Goal: Information Seeking & Learning: Learn about a topic

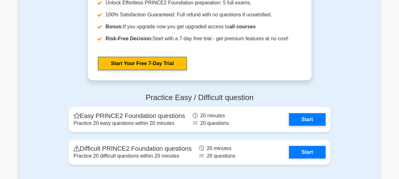
scroll to position [768, 0]
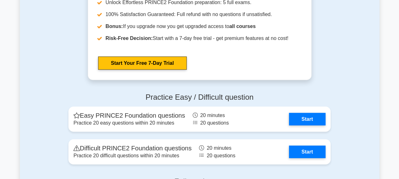
click at [289, 118] on link "Start" at bounding box center [307, 119] width 37 height 13
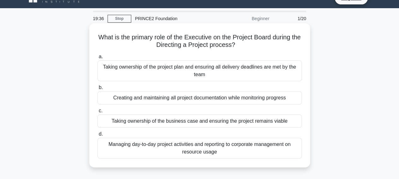
scroll to position [13, 0]
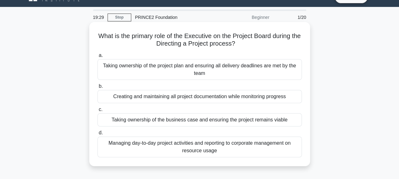
click at [186, 122] on div "Taking ownership of the business case and ensuring the project remains viable" at bounding box center [199, 119] width 204 height 13
click at [97, 112] on input "c. Taking ownership of the business case and ensuring the project remains viable" at bounding box center [97, 110] width 0 height 4
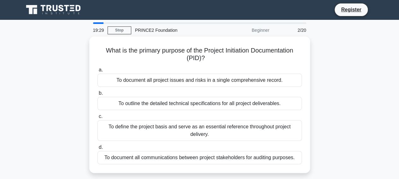
scroll to position [0, 0]
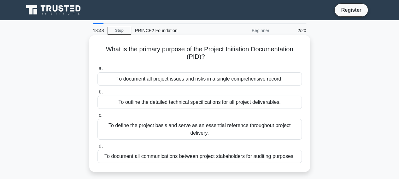
click at [200, 132] on div "To define the project basis and serve as an essential reference throughout proj…" at bounding box center [199, 129] width 204 height 21
click at [97, 118] on input "c. To define the project basis and serve as an essential reference throughout p…" at bounding box center [97, 115] width 0 height 4
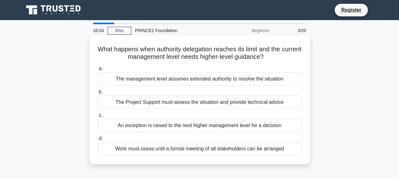
click at [148, 124] on div "An exception is raised to the next higher management level for a decision" at bounding box center [199, 125] width 204 height 13
click at [97, 118] on input "c. An exception is raised to the next higher management level for a decision" at bounding box center [97, 115] width 0 height 4
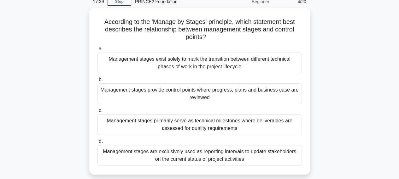
scroll to position [40, 0]
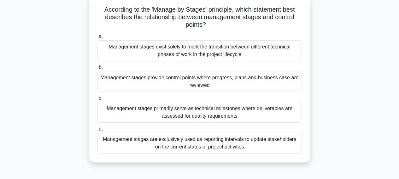
click at [195, 79] on div "Management stages provide control points where progress, plans and business cas…" at bounding box center [199, 81] width 204 height 21
click at [97, 70] on input "b. Management stages provide control points where progress, plans and business …" at bounding box center [97, 68] width 0 height 4
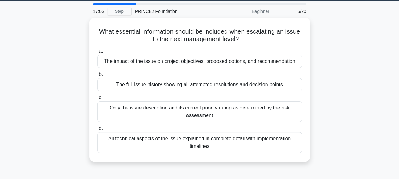
scroll to position [0, 0]
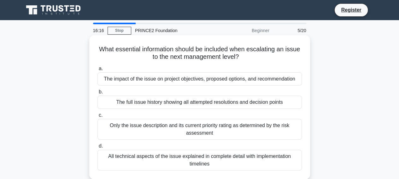
click at [215, 128] on div "Only the issue description and its current priority rating as determined by the…" at bounding box center [199, 129] width 204 height 21
click at [97, 118] on input "c. Only the issue description and its current priority rating as determined by …" at bounding box center [97, 115] width 0 height 4
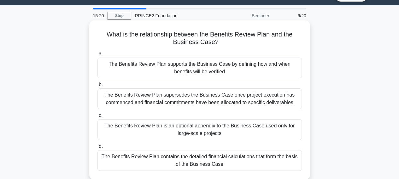
scroll to position [14, 0]
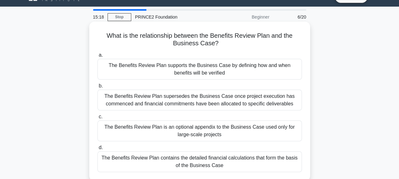
click at [182, 65] on div "The Benefits Review Plan supports the Business Case by defining how and when be…" at bounding box center [199, 69] width 204 height 21
click at [97, 57] on input "a. The Benefits Review Plan supports the Business Case by defining how and when…" at bounding box center [97, 55] width 0 height 4
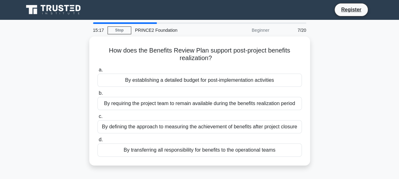
scroll to position [0, 0]
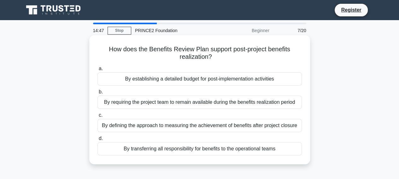
click at [156, 126] on div "By defining the approach to measuring the achievement of benefits after project…" at bounding box center [199, 125] width 204 height 13
click at [97, 118] on input "c. By defining the approach to measuring the achievement of benefits after proj…" at bounding box center [97, 115] width 0 height 4
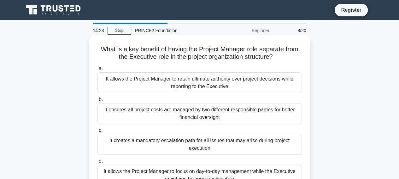
scroll to position [17, 0]
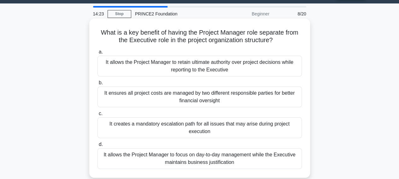
click at [205, 156] on div "It allows the Project Manager to focus on day-to-day management while the Execu…" at bounding box center [199, 158] width 204 height 21
click at [97, 147] on input "d. It allows the Project Manager to focus on day-to-day management while the Ex…" at bounding box center [97, 145] width 0 height 4
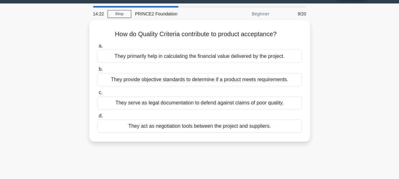
scroll to position [0, 0]
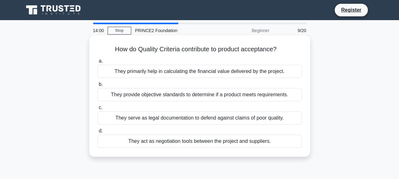
click at [140, 95] on div "They provide objective standards to determine if a product meets requirements." at bounding box center [199, 94] width 204 height 13
click at [97, 87] on input "b. They provide objective standards to determine if a product meets requirement…" at bounding box center [97, 85] width 0 height 4
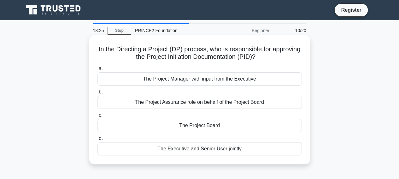
click at [185, 127] on div "The Project Board" at bounding box center [199, 125] width 204 height 13
click at [97, 118] on input "c. The Project Board" at bounding box center [97, 115] width 0 height 4
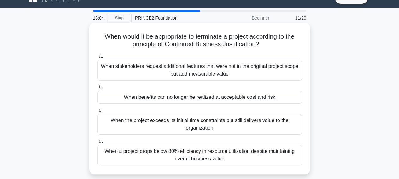
scroll to position [14, 0]
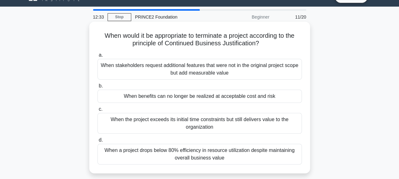
click at [213, 98] on div "When benefits can no longer be realized at acceptable cost and risk" at bounding box center [199, 96] width 204 height 13
click at [97, 88] on input "b. When benefits can no longer be realized at acceptable cost and risk" at bounding box center [97, 86] width 0 height 4
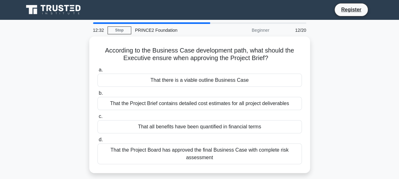
scroll to position [0, 0]
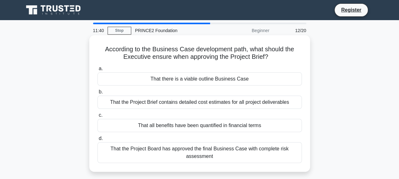
click at [185, 79] on div "That there is a viable outline Business Case" at bounding box center [199, 78] width 204 height 13
click at [97, 71] on input "a. That there is a viable outline Business Case" at bounding box center [97, 69] width 0 height 4
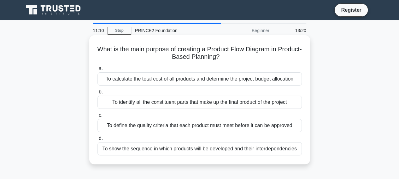
click at [128, 150] on div "To show the sequence in which products will be developed and their interdepende…" at bounding box center [199, 148] width 204 height 13
click at [97, 141] on input "d. To show the sequence in which products will be developed and their interdepe…" at bounding box center [97, 139] width 0 height 4
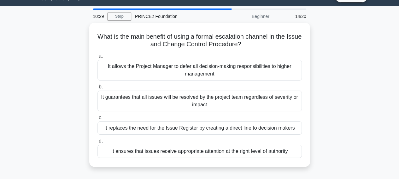
scroll to position [1, 0]
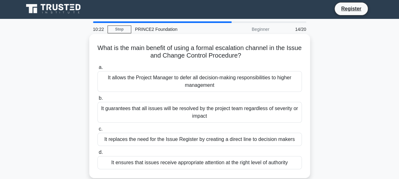
click at [147, 165] on div "It ensures that issues receive appropriate attention at the right level of auth…" at bounding box center [199, 162] width 204 height 13
click at [97, 155] on input "d. It ensures that issues receive appropriate attention at the right level of a…" at bounding box center [97, 153] width 0 height 4
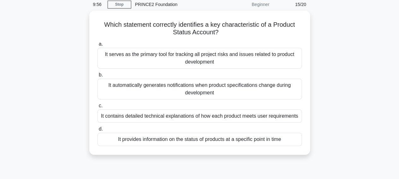
scroll to position [27, 0]
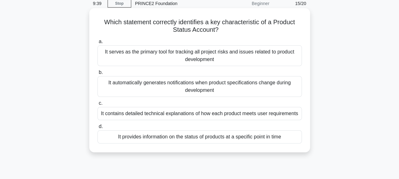
click at [126, 135] on div "It provides information on the status of products at a specific point in time" at bounding box center [199, 136] width 204 height 13
click at [97, 129] on input "d. It provides information on the status of products at a specific point in time" at bounding box center [97, 127] width 0 height 4
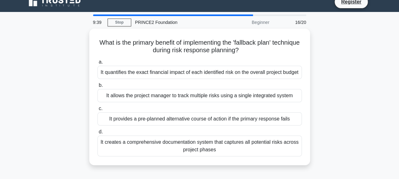
scroll to position [0, 0]
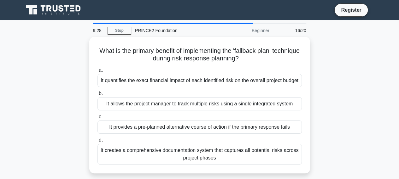
click at [47, 61] on div "What is the primary benefit of implementing the 'fallback plan' technique durin…" at bounding box center [199, 109] width 359 height 144
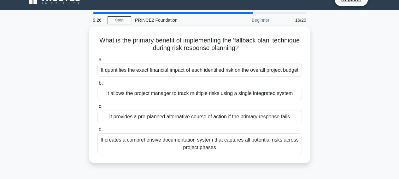
scroll to position [26, 0]
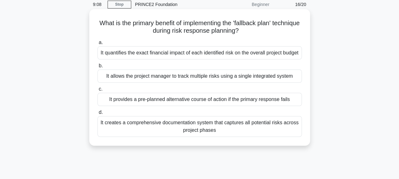
click at [133, 106] on div "It provides a pre-planned alternative course of action if the primary response …" at bounding box center [199, 99] width 204 height 13
click at [97, 91] on input "c. It provides a pre-planned alternative course of action if the primary respon…" at bounding box center [97, 89] width 0 height 4
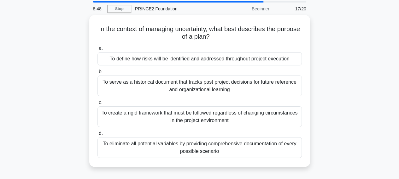
scroll to position [22, 0]
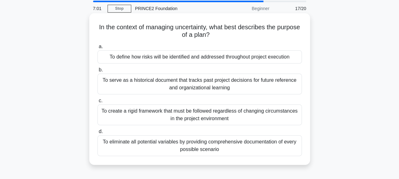
click at [137, 142] on div "To eliminate all potential variables by providing comprehensive documentation o…" at bounding box center [199, 146] width 204 height 21
click at [97, 134] on input "d. To eliminate all potential variables by providing comprehensive documentatio…" at bounding box center [97, 132] width 0 height 4
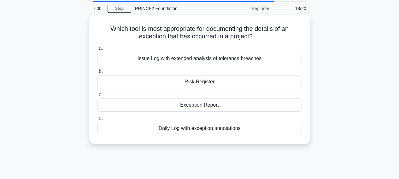
scroll to position [0, 0]
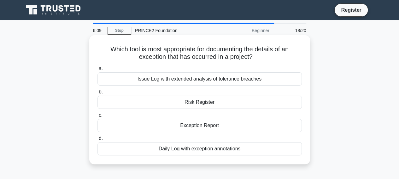
click at [181, 150] on div "Daily Log with exception annotations" at bounding box center [199, 148] width 204 height 13
click at [97, 141] on input "d. Daily Log with exception annotations" at bounding box center [97, 139] width 0 height 4
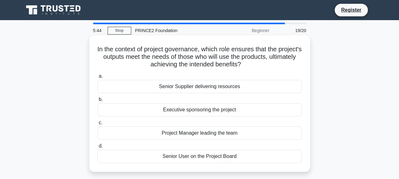
click at [181, 157] on div "Senior User on the Project Board" at bounding box center [199, 156] width 204 height 13
click at [97, 148] on input "d. Senior User on the Project Board" at bounding box center [97, 146] width 0 height 4
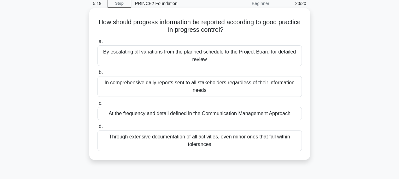
scroll to position [27, 0]
click at [166, 114] on div "At the frequency and detail defined in the Communication Management Approach" at bounding box center [199, 113] width 204 height 13
click at [97, 105] on input "c. At the frequency and detail defined in the Communication Management Approach" at bounding box center [97, 103] width 0 height 4
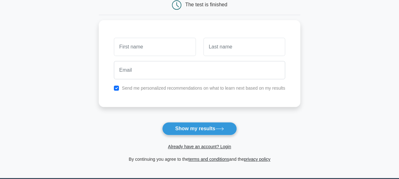
scroll to position [68, 0]
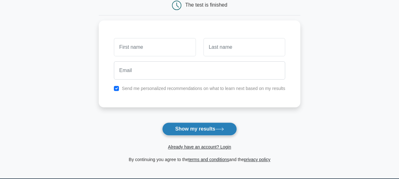
click at [220, 127] on button "Show my results" at bounding box center [199, 129] width 74 height 13
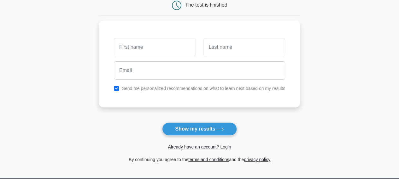
click at [280, 118] on form "Wait, there is more! Continue to see your result The test is finished and the" at bounding box center [199, 65] width 201 height 197
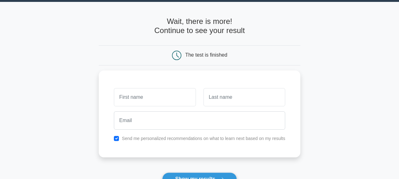
scroll to position [18, 0]
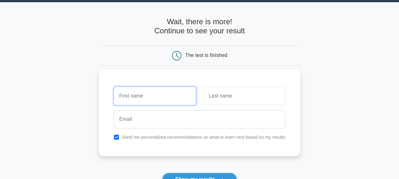
click at [168, 96] on input "text" at bounding box center [155, 96] width 82 height 18
type input "[PERSON_NAME]"
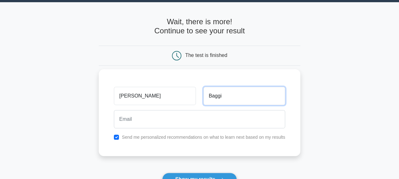
type input "Baggi"
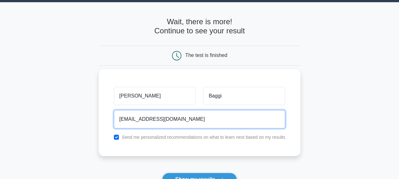
type input "marco.baggi@tiscali.it"
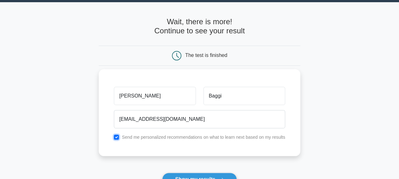
click at [118, 138] on input "checkbox" at bounding box center [116, 137] width 5 height 5
checkbox input "false"
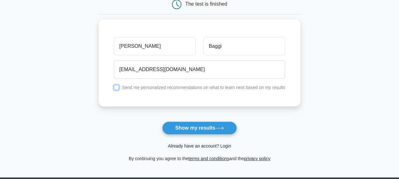
scroll to position [70, 0]
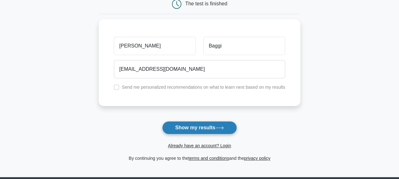
click at [216, 128] on button "Show my results" at bounding box center [199, 127] width 74 height 13
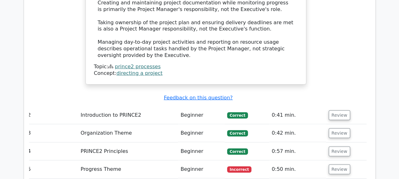
scroll to position [870, 0]
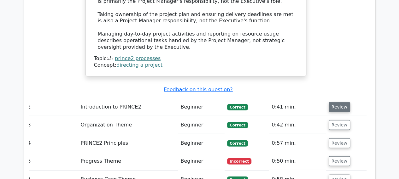
click at [342, 102] on button "Review" at bounding box center [338, 107] width 21 height 10
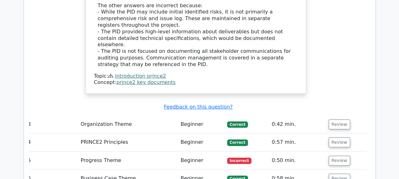
scroll to position [1206, 0]
click at [342, 119] on button "Review" at bounding box center [338, 124] width 21 height 10
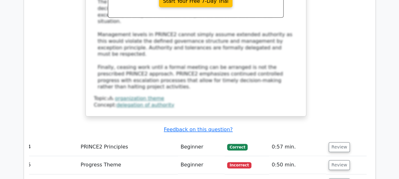
scroll to position [1522, 0]
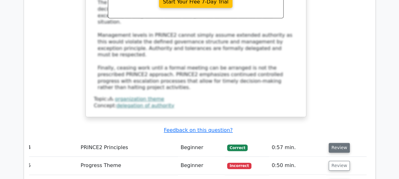
click at [341, 143] on button "Review" at bounding box center [338, 148] width 21 height 10
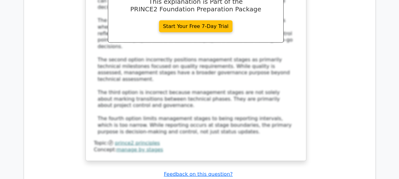
scroll to position [1872, 0]
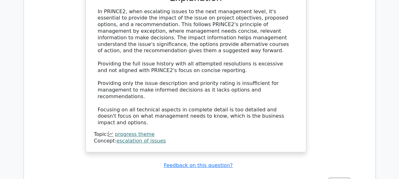
scroll to position [2220, 0]
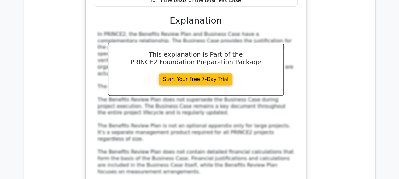
scroll to position [2550, 0]
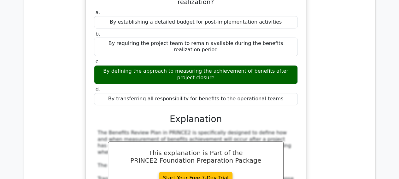
scroll to position [2812, 0]
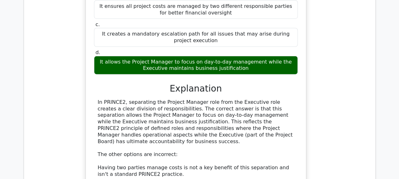
scroll to position [3207, 0]
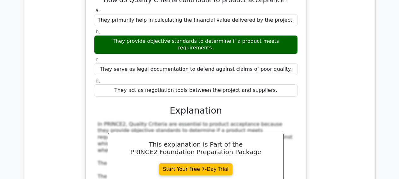
scroll to position [3514, 0]
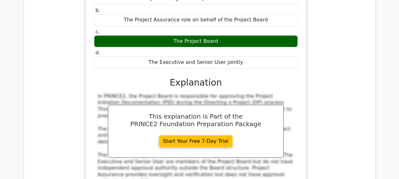
scroll to position [3872, 0]
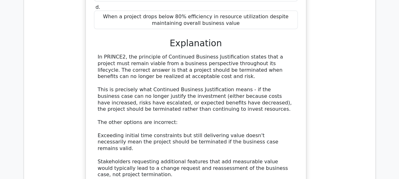
scroll to position [4221, 0]
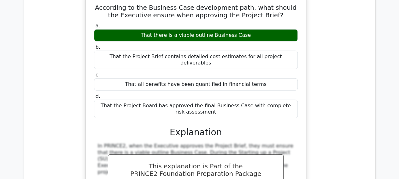
scroll to position [4500, 0]
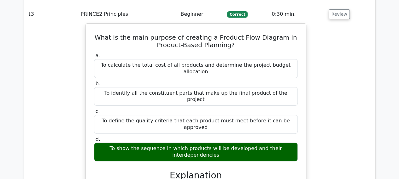
scroll to position [4822, 0]
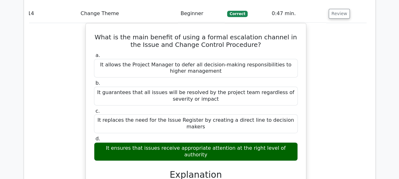
scroll to position [5169, 0]
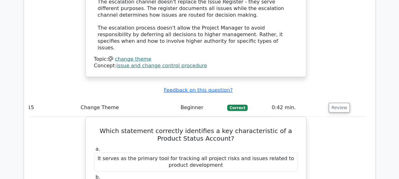
scroll to position [5480, 0]
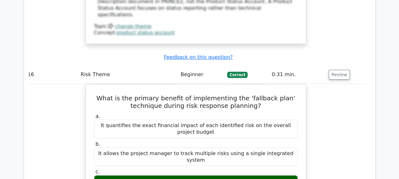
scroll to position [5871, 0]
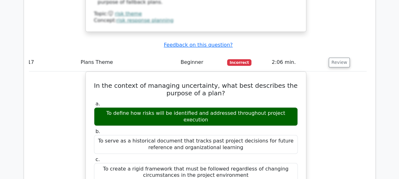
scroll to position [6255, 0]
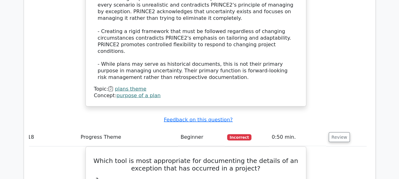
scroll to position [6549, 0]
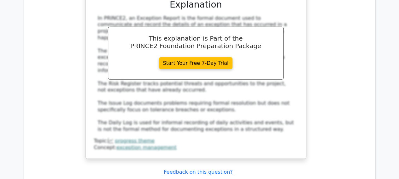
scroll to position [6818, 0]
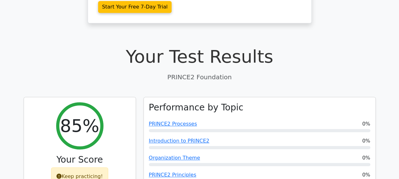
scroll to position [0, 0]
